Goal: Find specific page/section: Find specific page/section

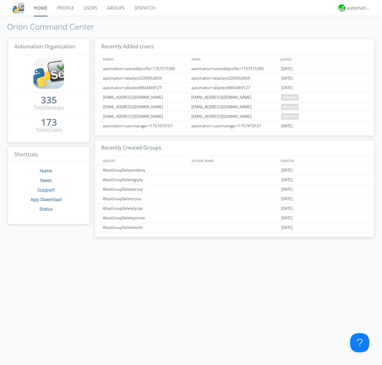
click at [144, 8] on link "Dispatch" at bounding box center [144, 8] width 31 height 16
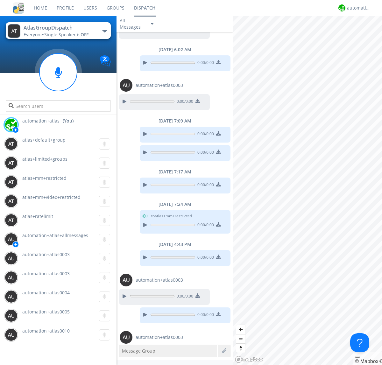
scroll to position [346, 0]
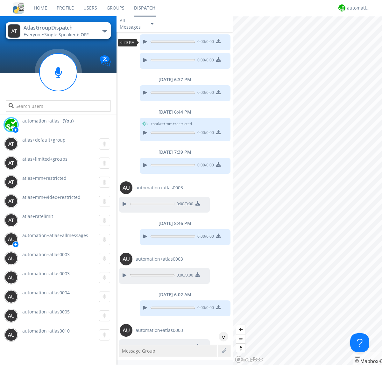
scroll to position [11, 0]
click at [221, 337] on div "^" at bounding box center [224, 337] width 10 height 10
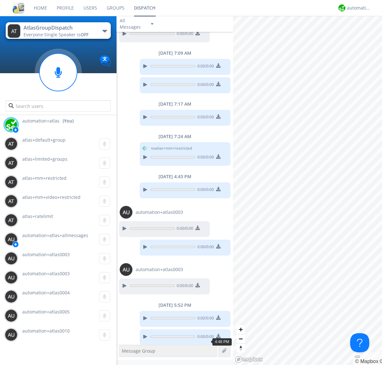
scroll to position [327, 0]
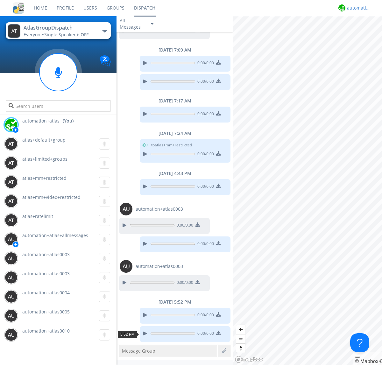
click at [357, 8] on div "automation+atlas" at bounding box center [359, 8] width 24 height 6
